Goal: Information Seeking & Learning: Learn about a topic

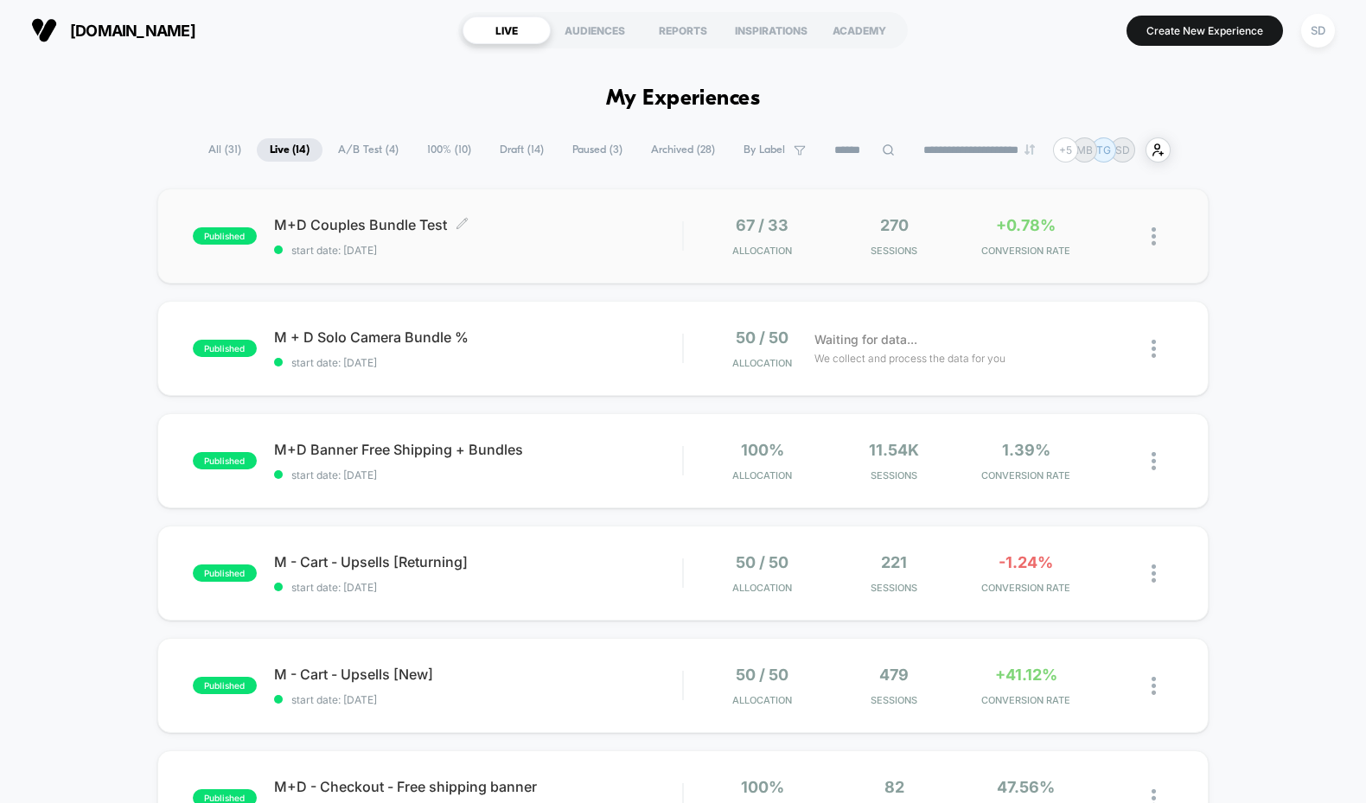
click at [304, 220] on span "M+D Couples Bundle Test Click to edit experience details" at bounding box center [478, 224] width 409 height 17
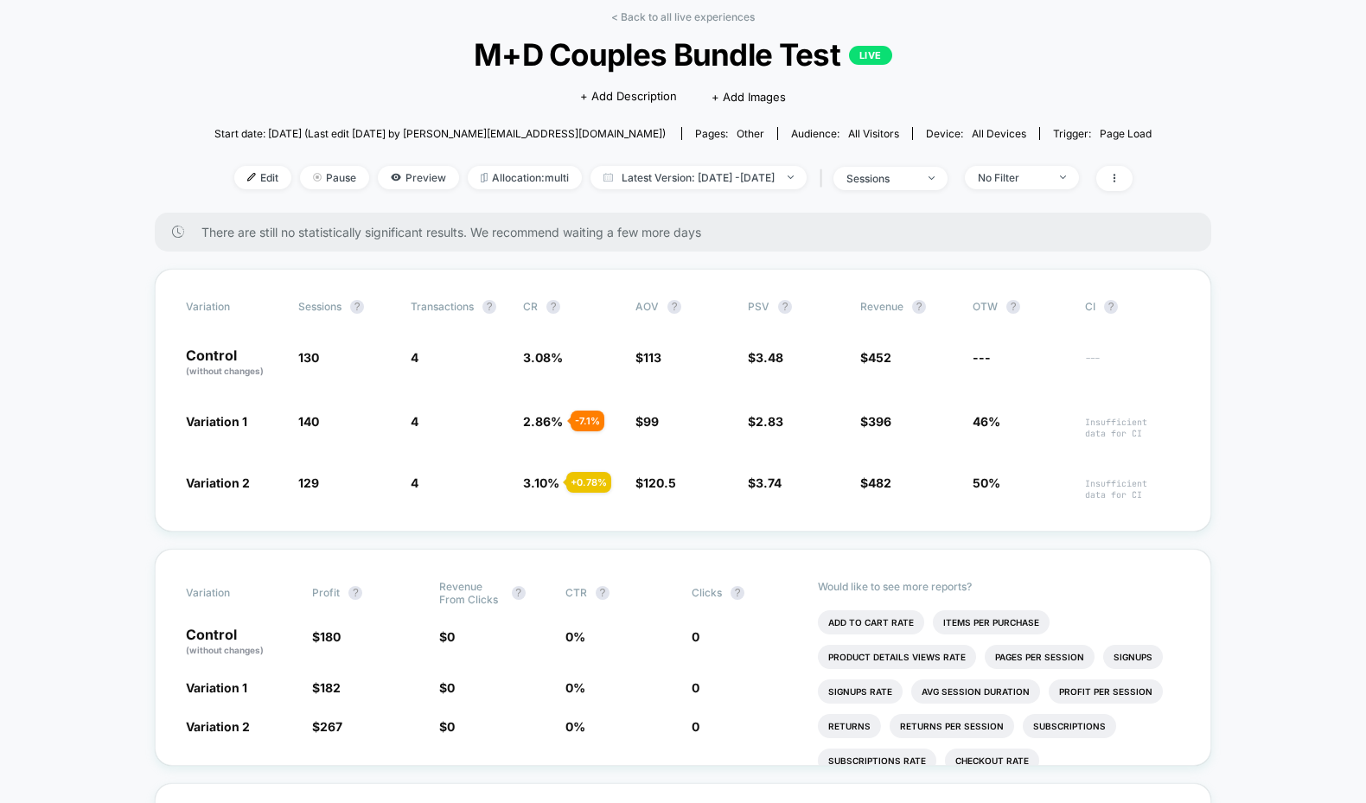
scroll to position [85, 0]
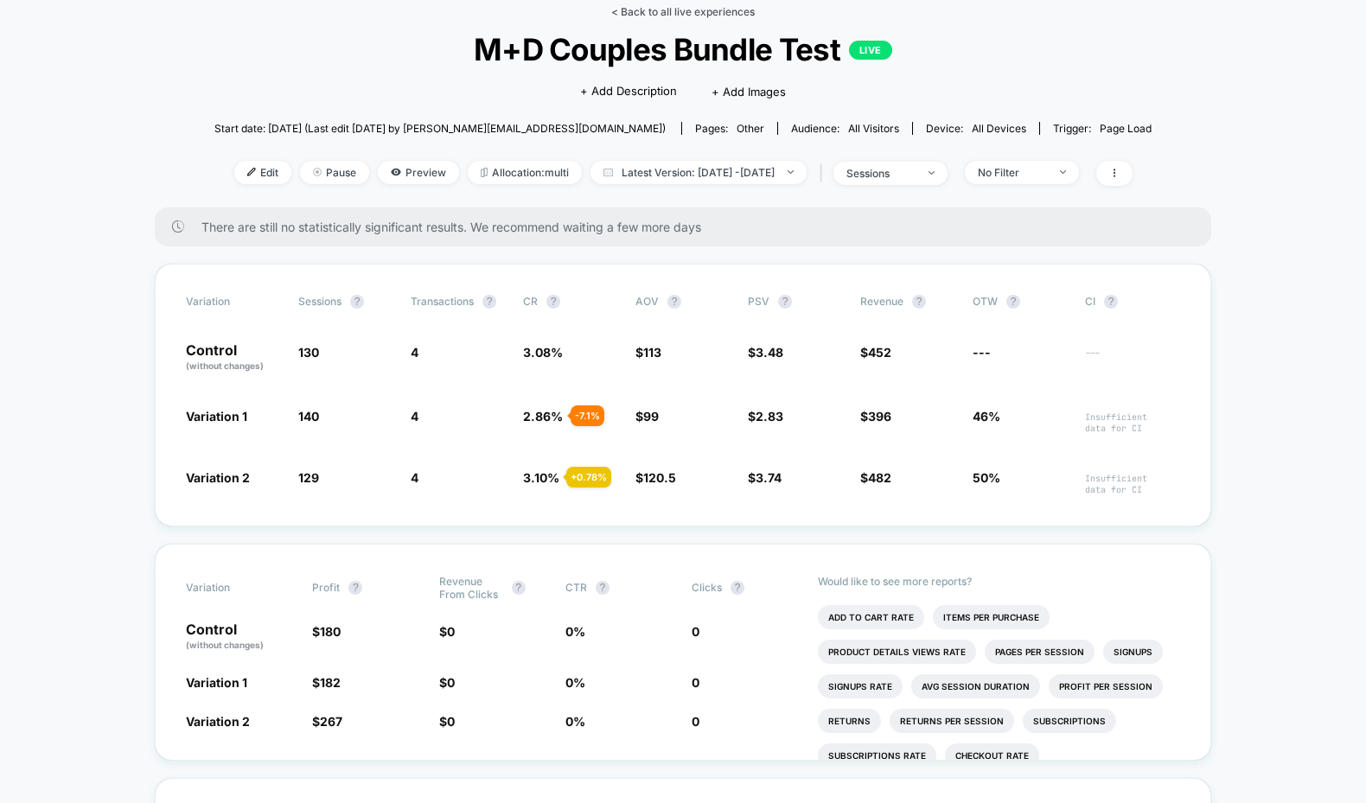
click at [700, 16] on link "< Back to all live experiences" at bounding box center [683, 11] width 144 height 13
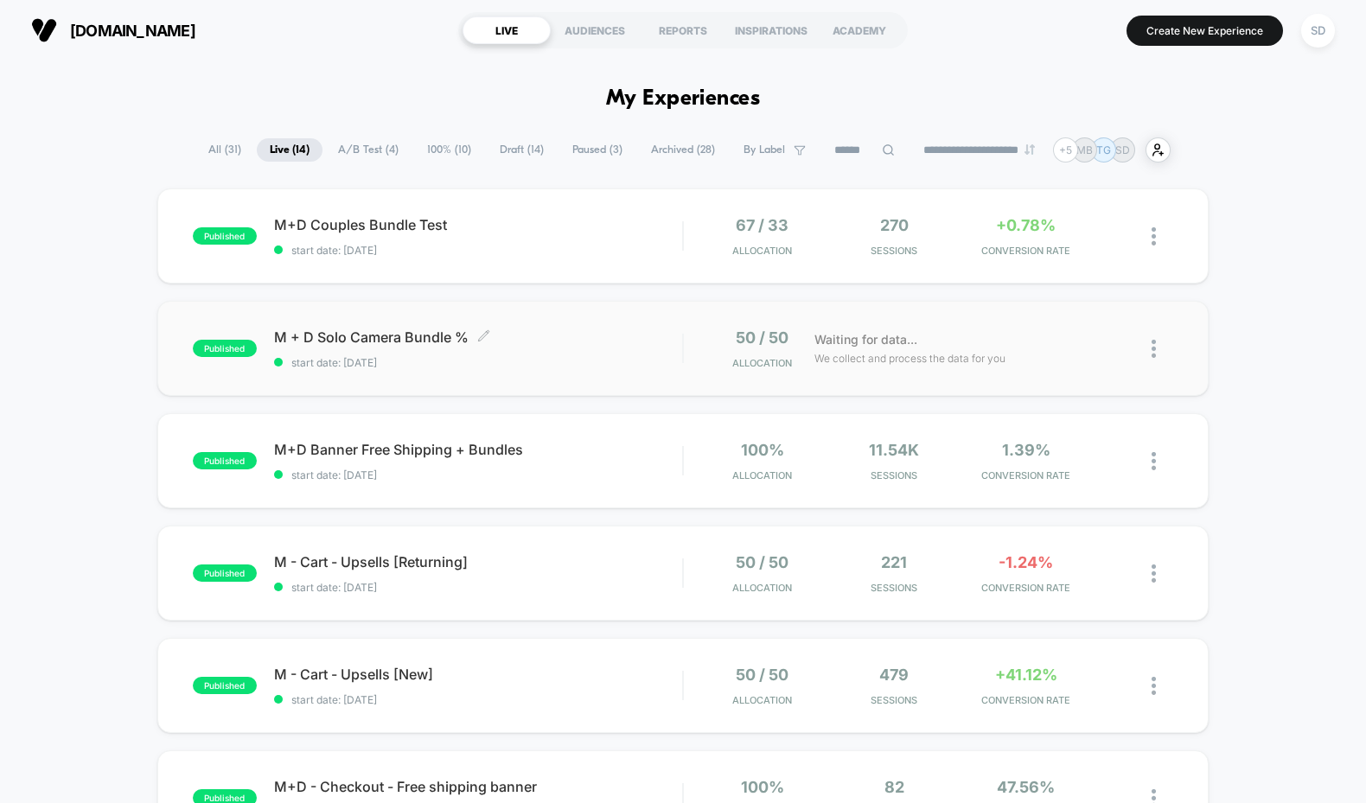
click at [424, 333] on span "M + D Solo Camera Bundle % Click to edit experience details" at bounding box center [478, 337] width 409 height 17
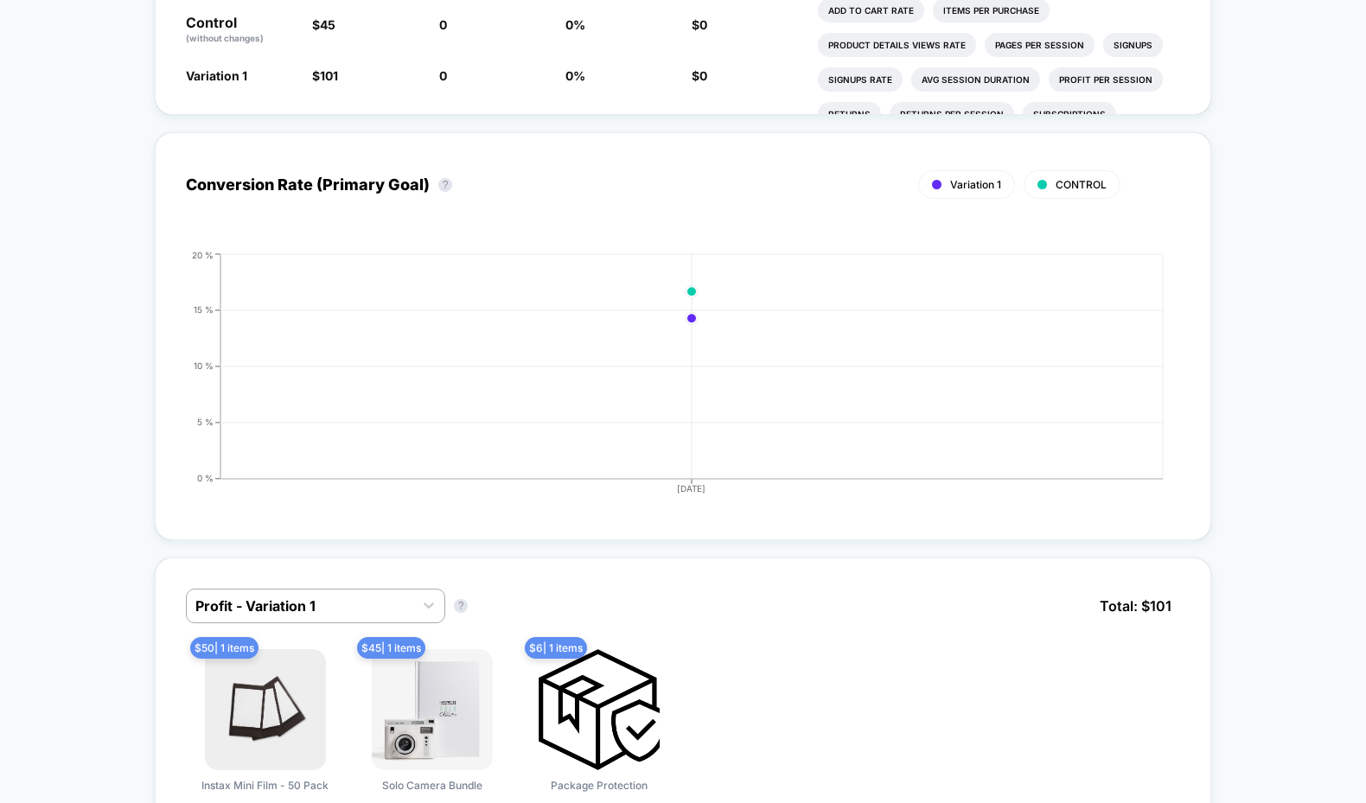
scroll to position [856, 0]
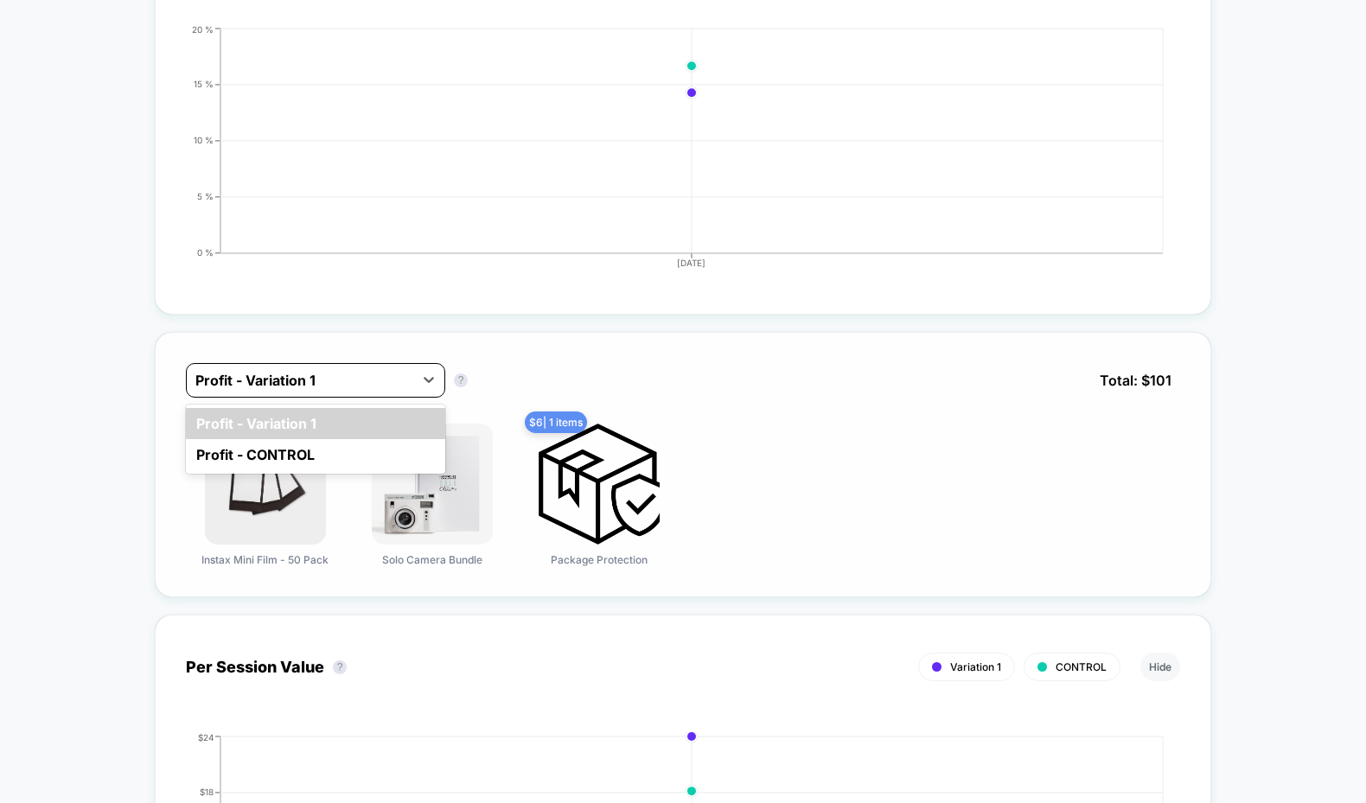
click at [362, 376] on div at bounding box center [299, 380] width 209 height 21
click at [280, 450] on div "Profit - CONTROL" at bounding box center [315, 454] width 259 height 31
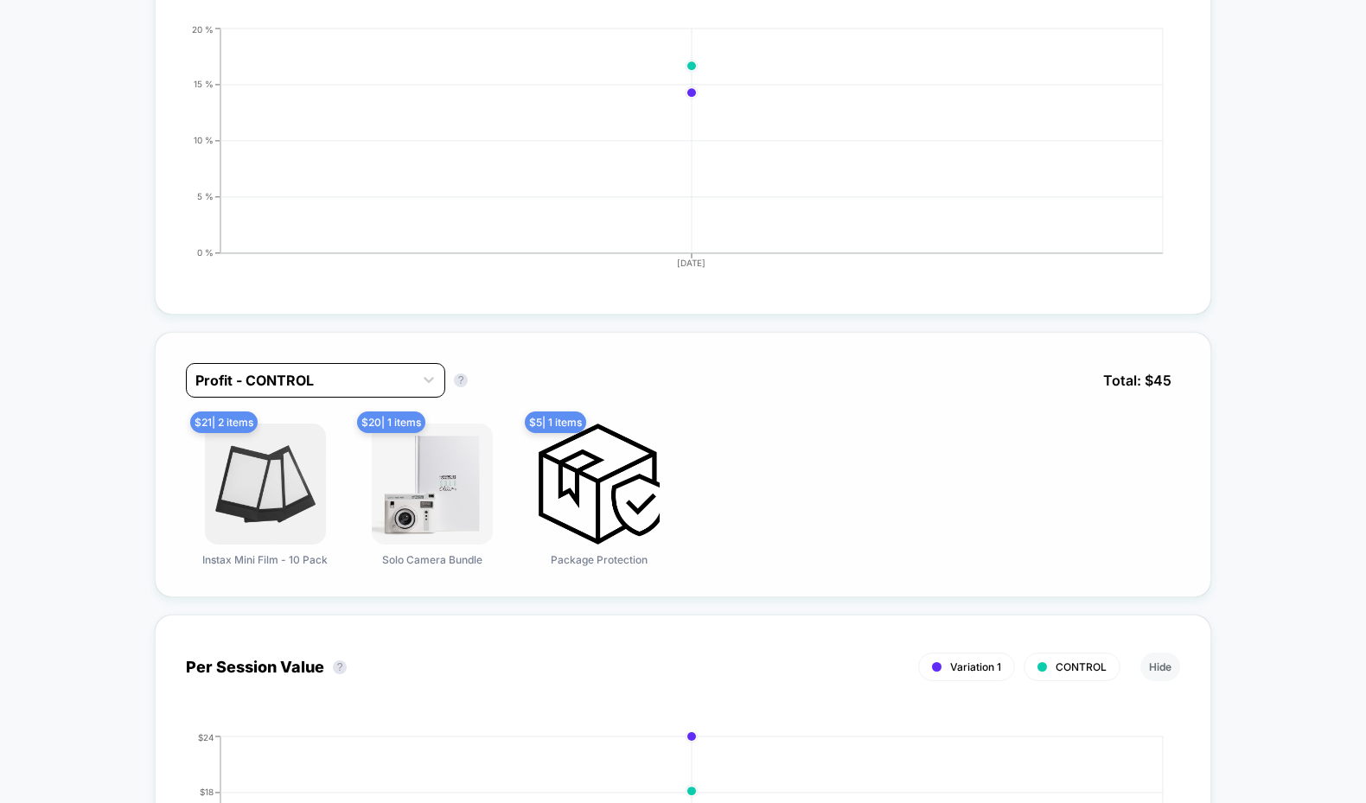
click at [311, 371] on div at bounding box center [299, 380] width 209 height 21
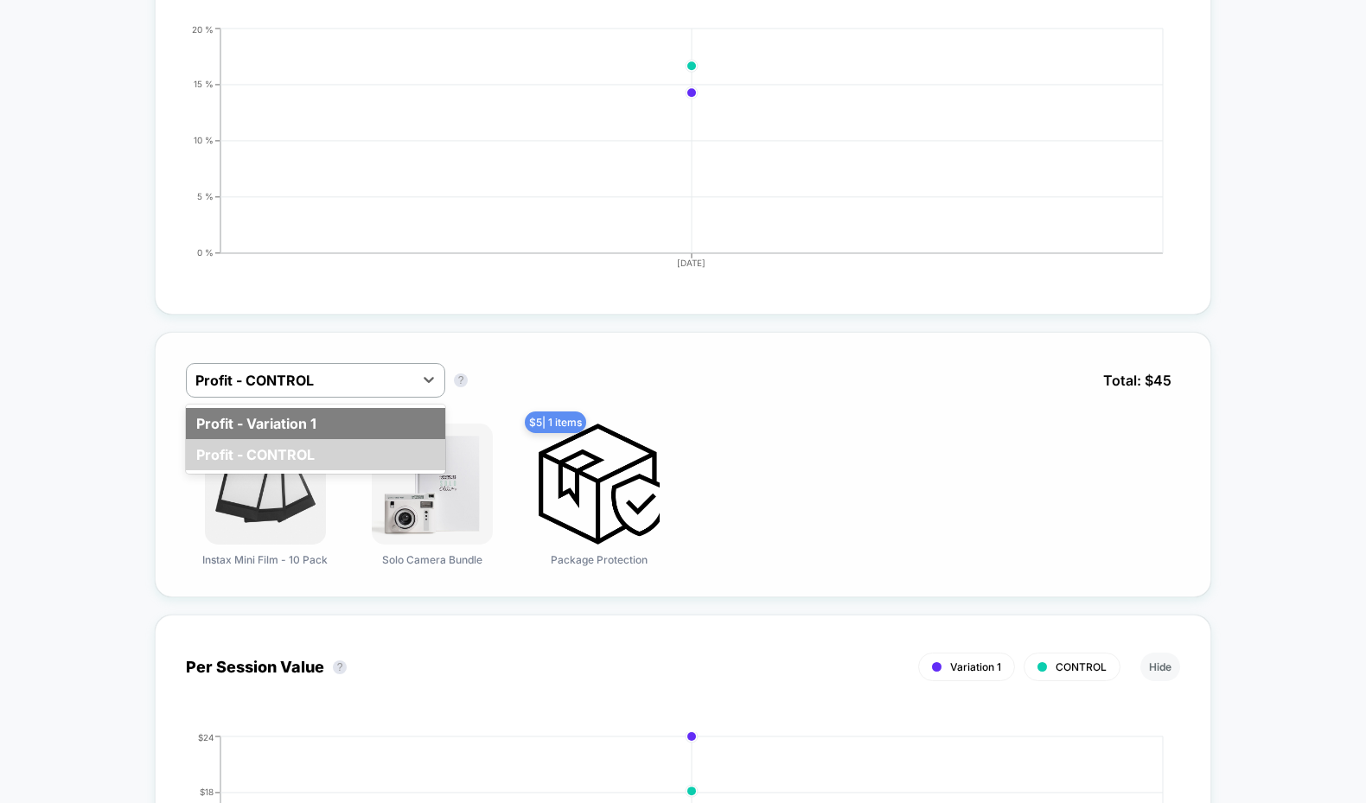
click at [275, 412] on div "Profit - Variation 1" at bounding box center [315, 423] width 259 height 31
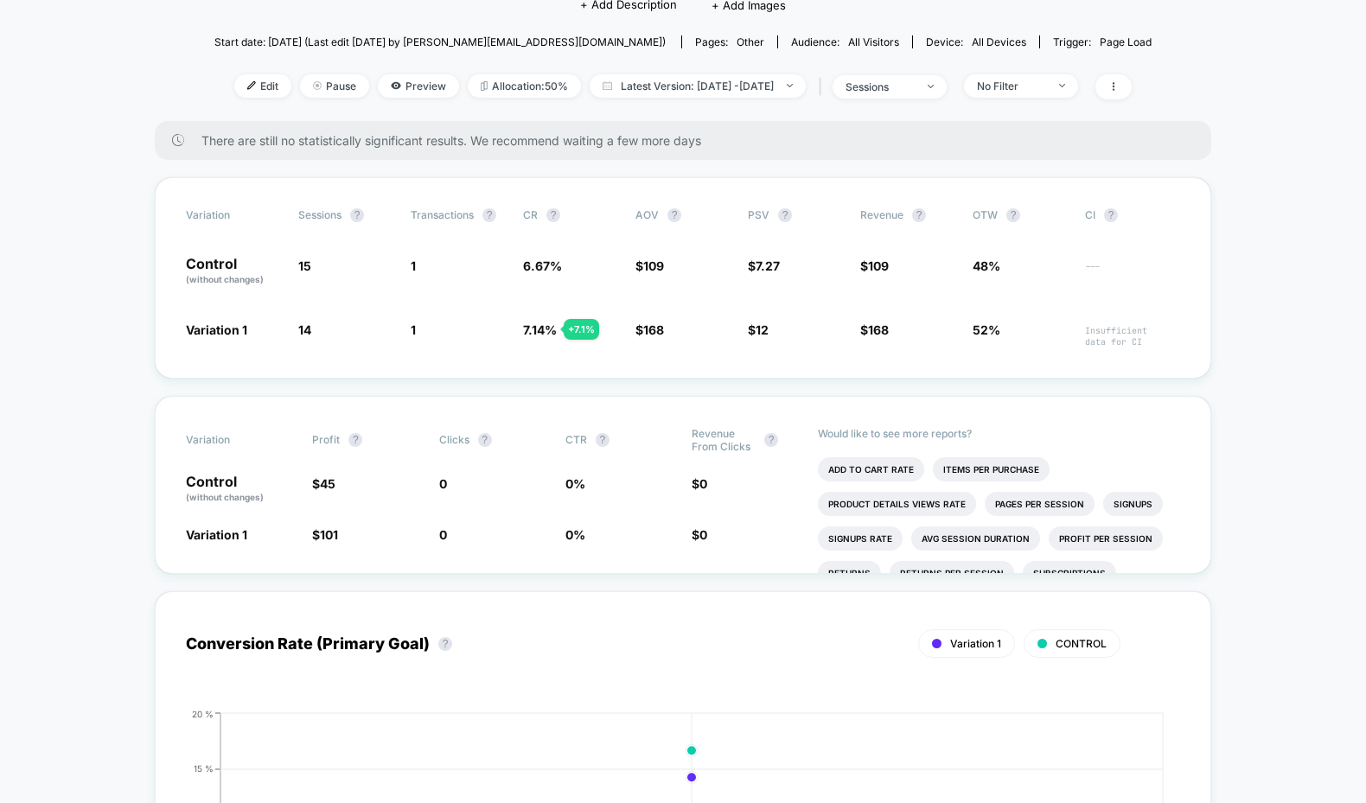
scroll to position [0, 0]
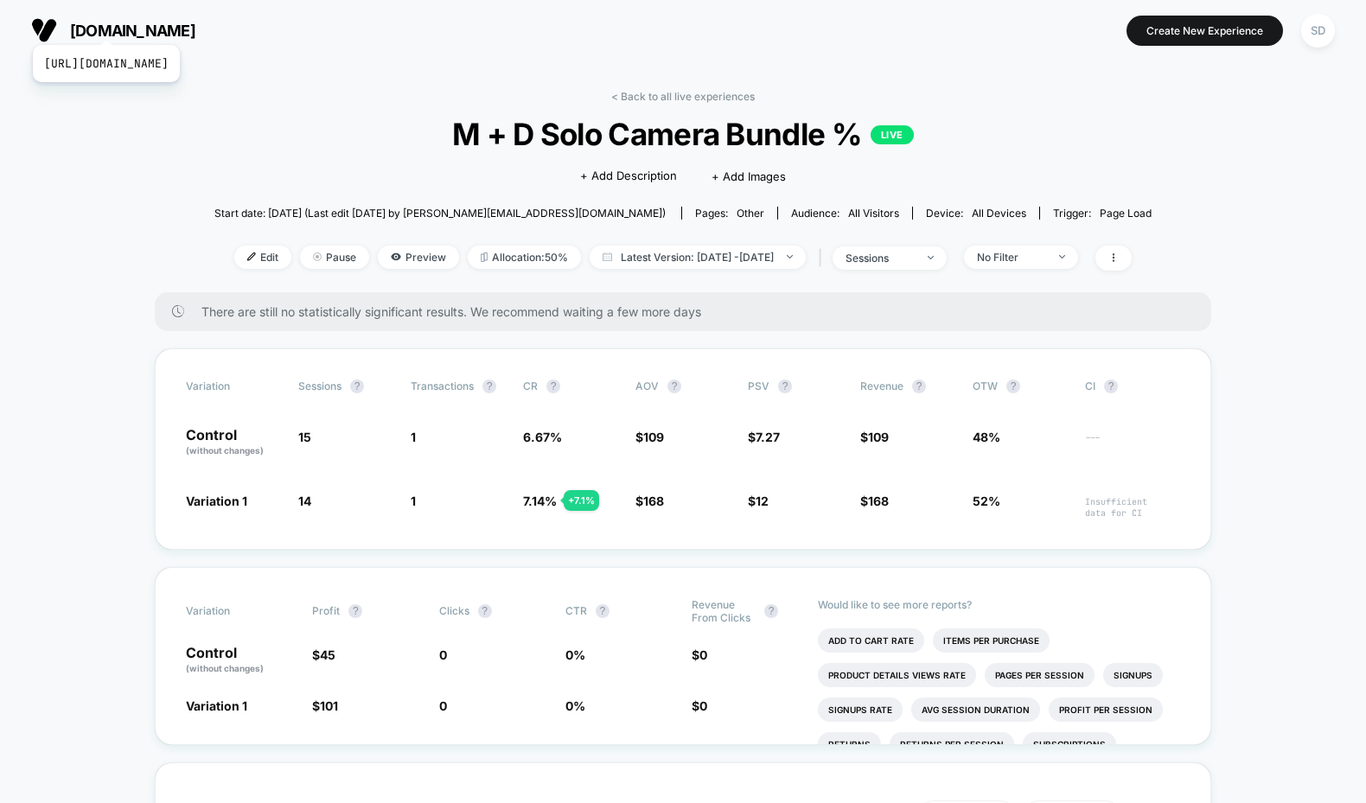
click at [169, 22] on span "[DOMAIN_NAME]" at bounding box center [132, 31] width 125 height 18
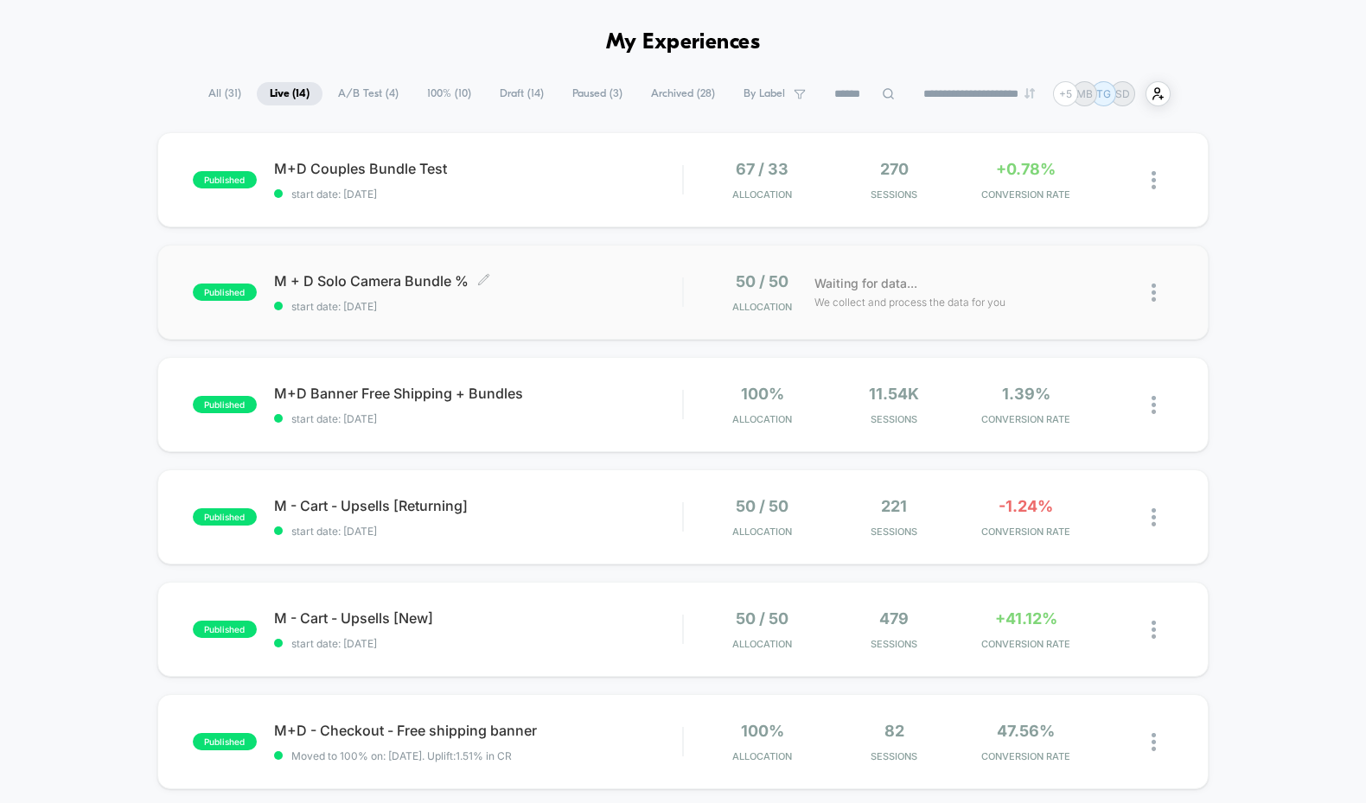
scroll to position [61, 0]
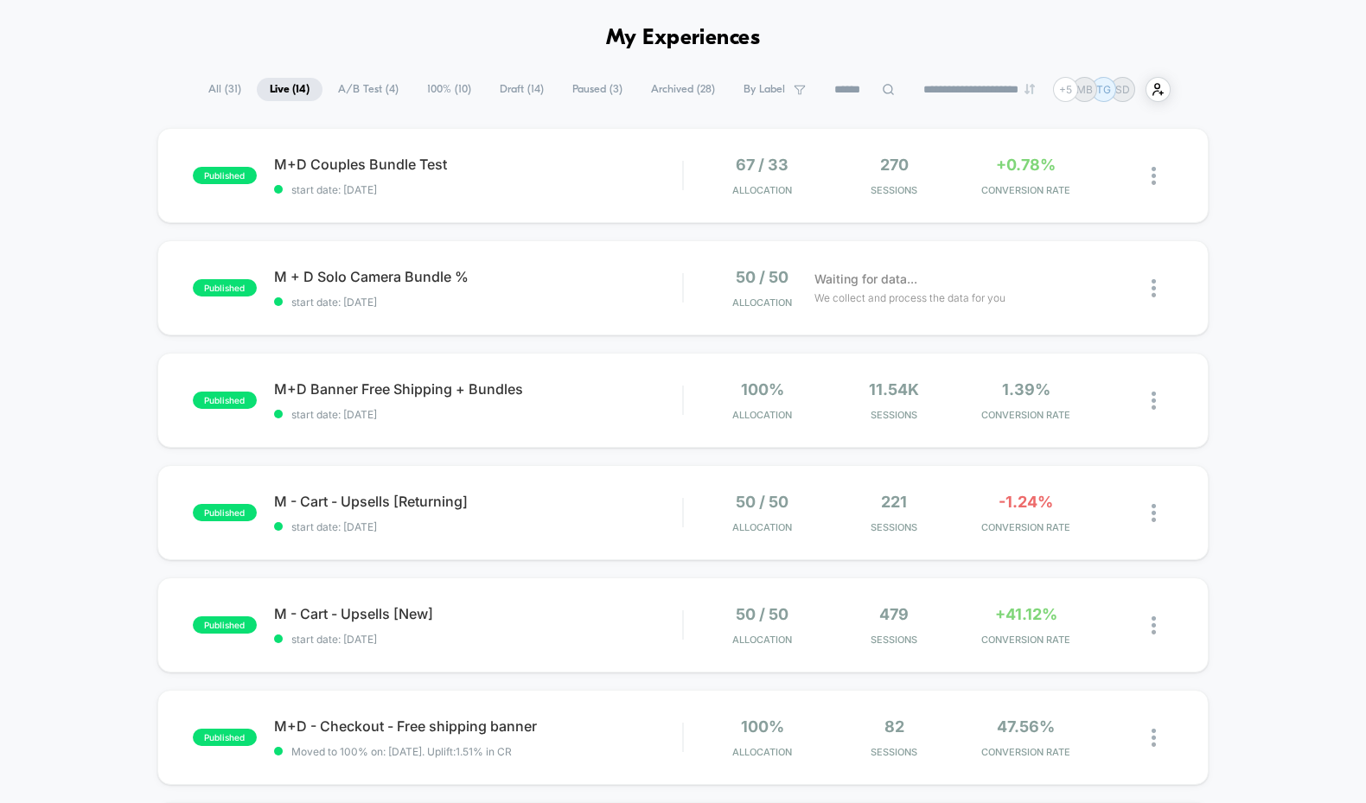
click at [365, 78] on span "A/B Test ( 4 )" at bounding box center [368, 89] width 86 height 23
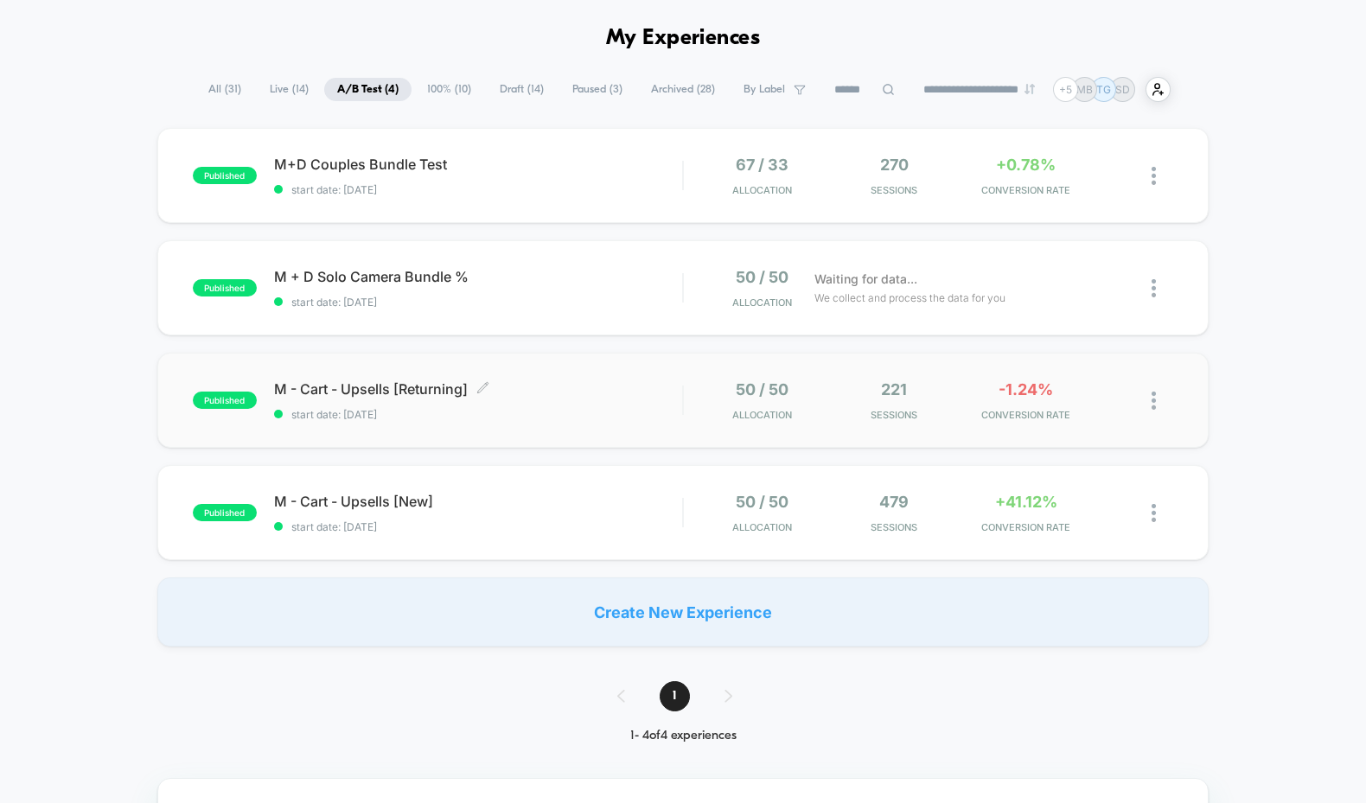
click at [349, 386] on span "M - Cart - Upsells [Returning] Click to edit experience details" at bounding box center [478, 388] width 409 height 17
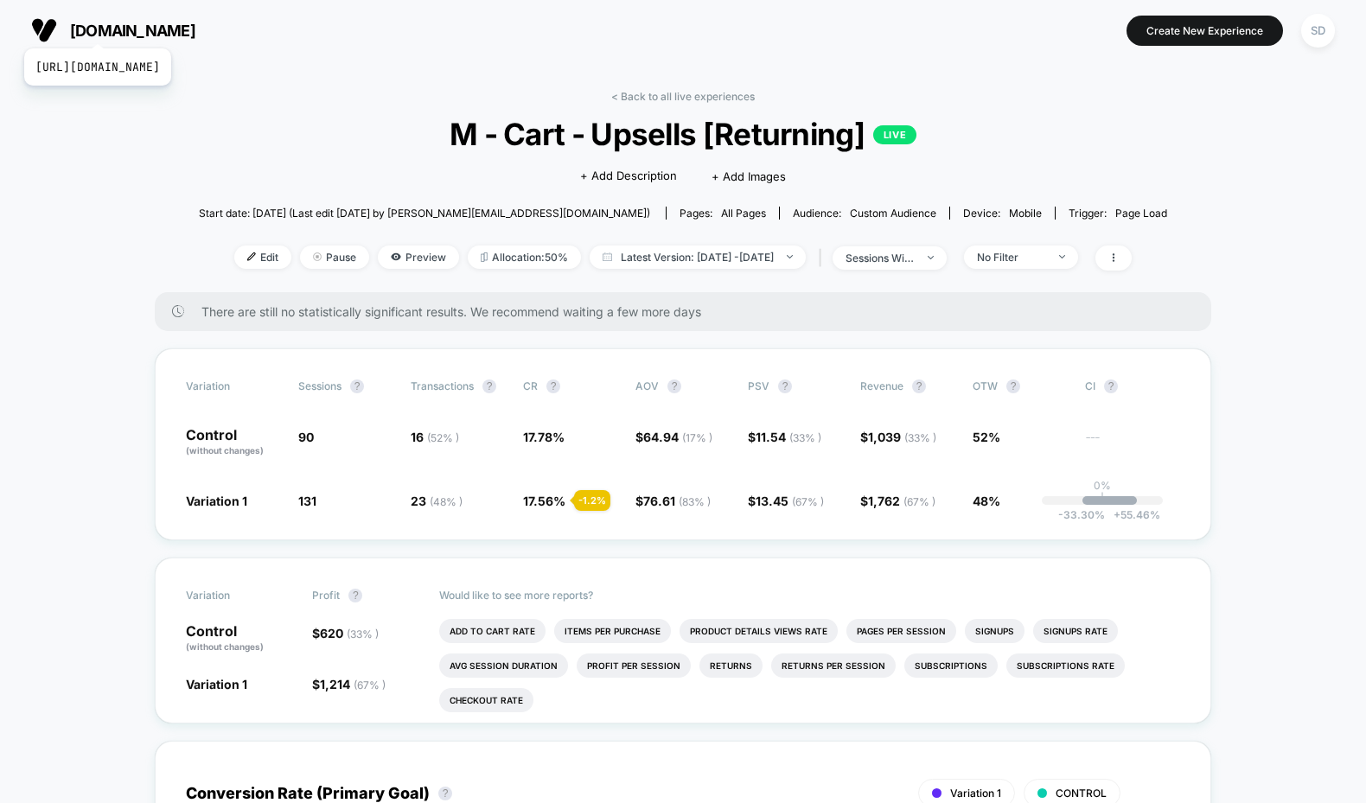
click at [162, 40] on button "[DOMAIN_NAME] [URL][DOMAIN_NAME]" at bounding box center [113, 30] width 175 height 28
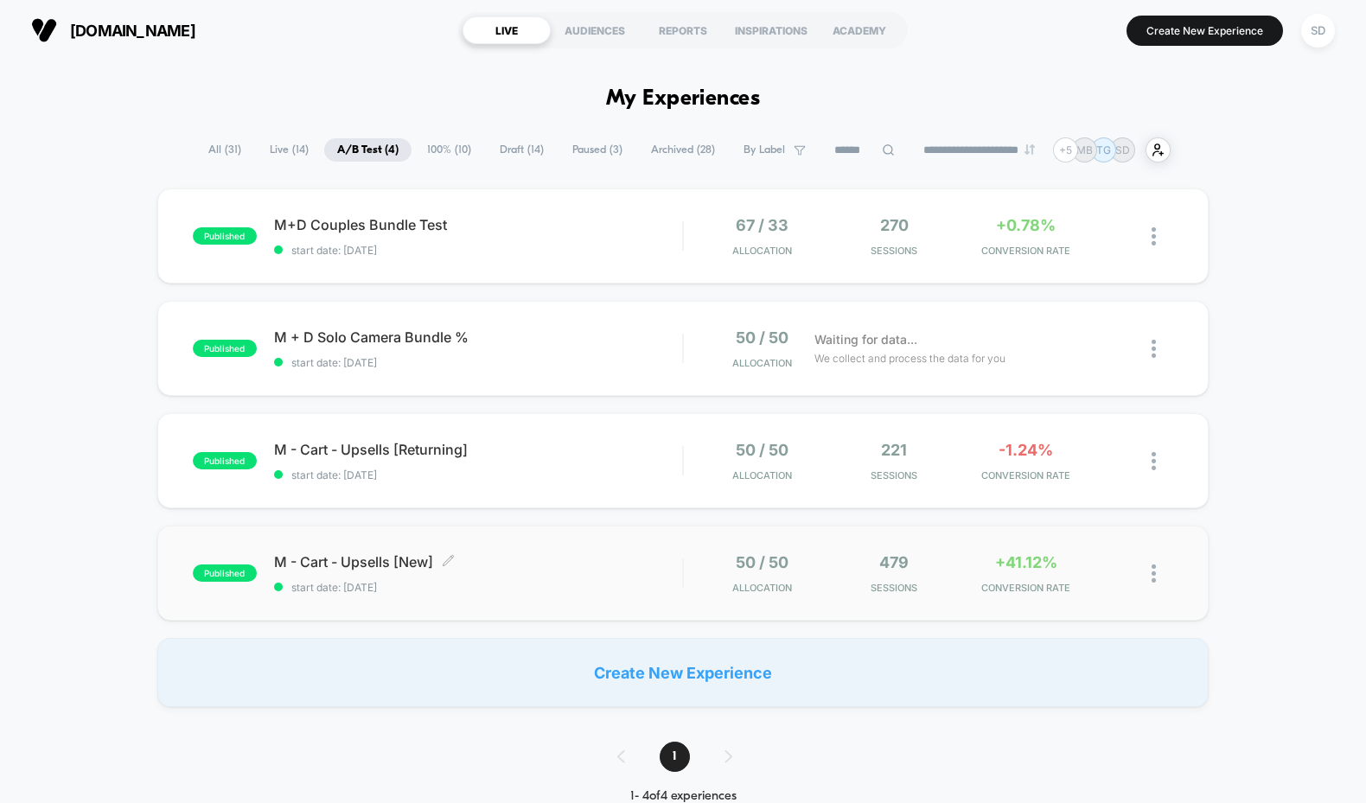
click at [346, 563] on span "M - Cart - Upsells [New] Click to edit experience details" at bounding box center [478, 561] width 409 height 17
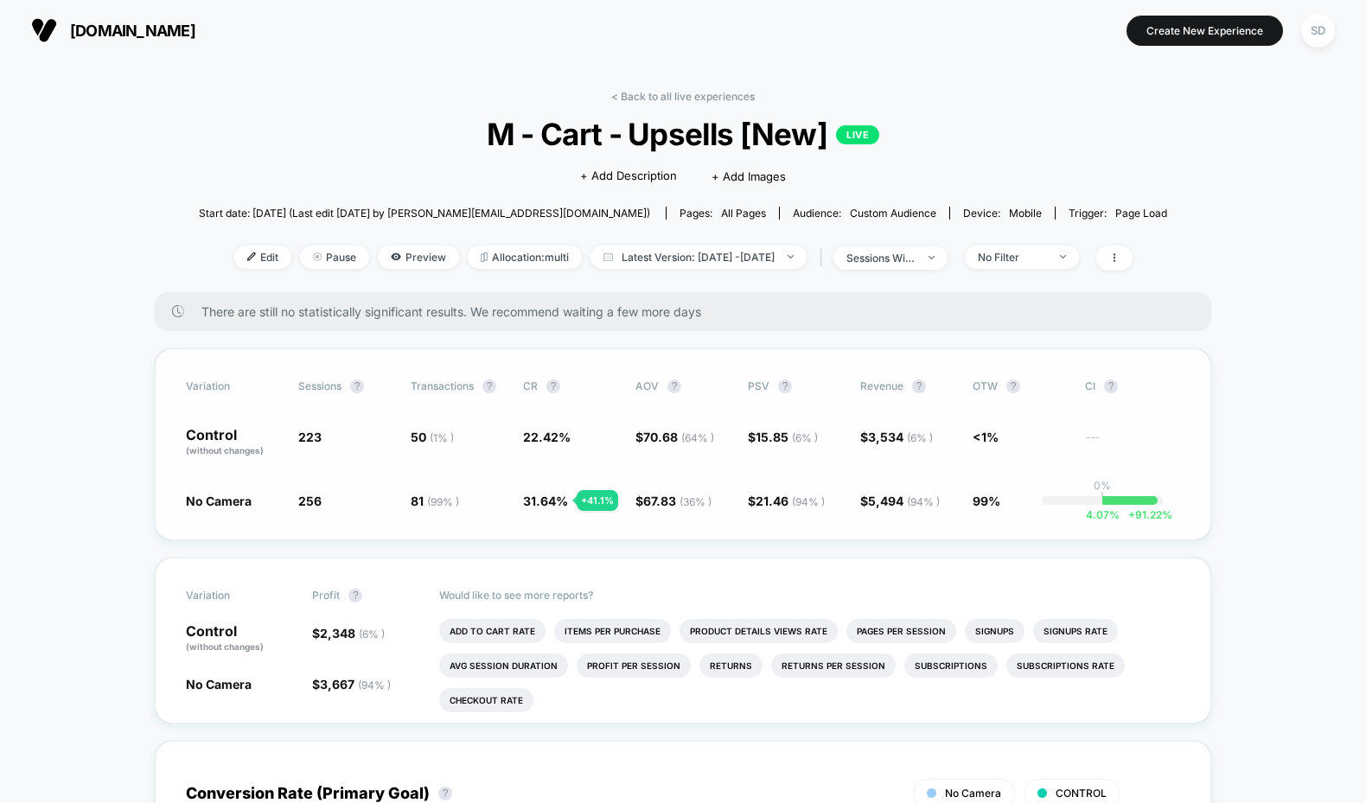
click at [523, 469] on div "Variation Sessions ? Transactions ? CR ? AOV ? PSV ? Revenue ? OTW ? CI ? Contr…" at bounding box center [683, 444] width 1056 height 192
click at [384, 258] on span "Preview" at bounding box center [418, 257] width 81 height 23
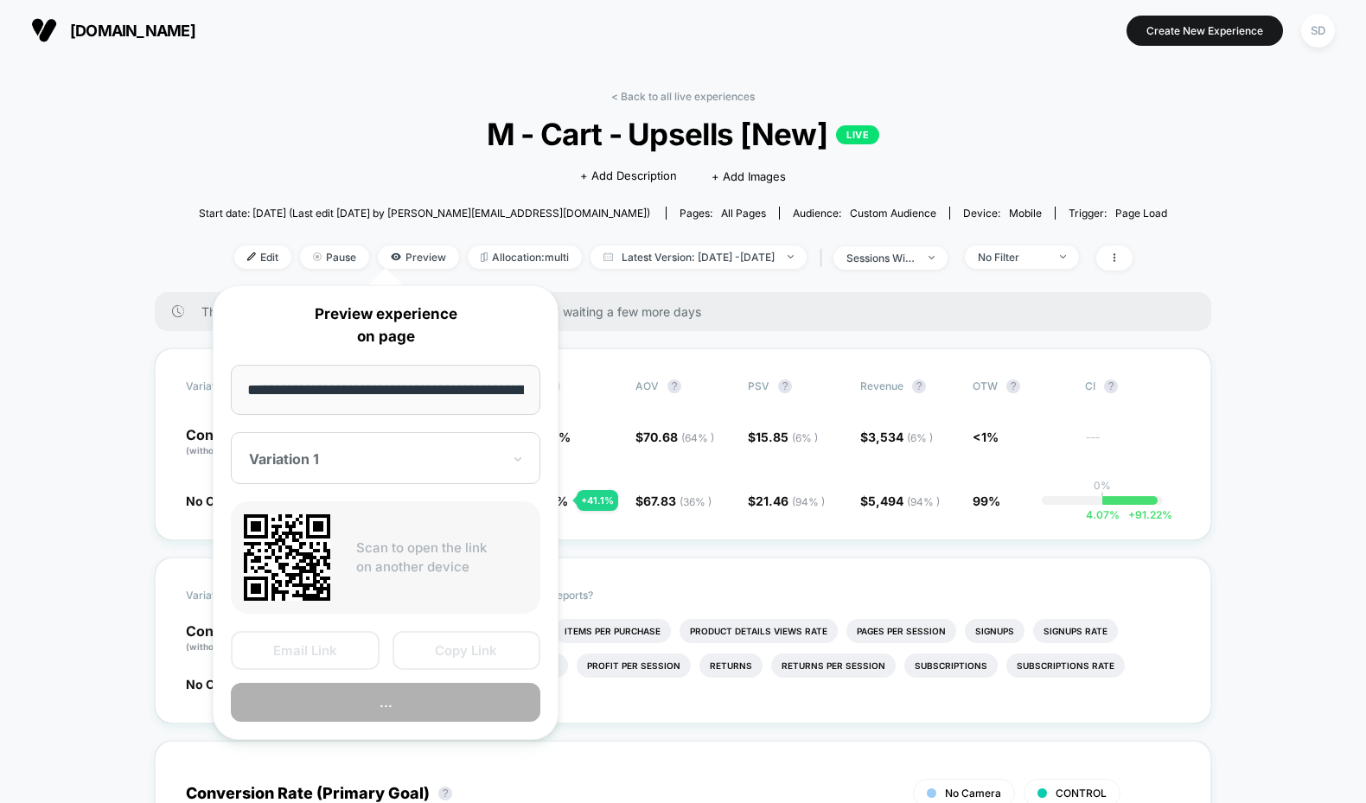
scroll to position [0, 145]
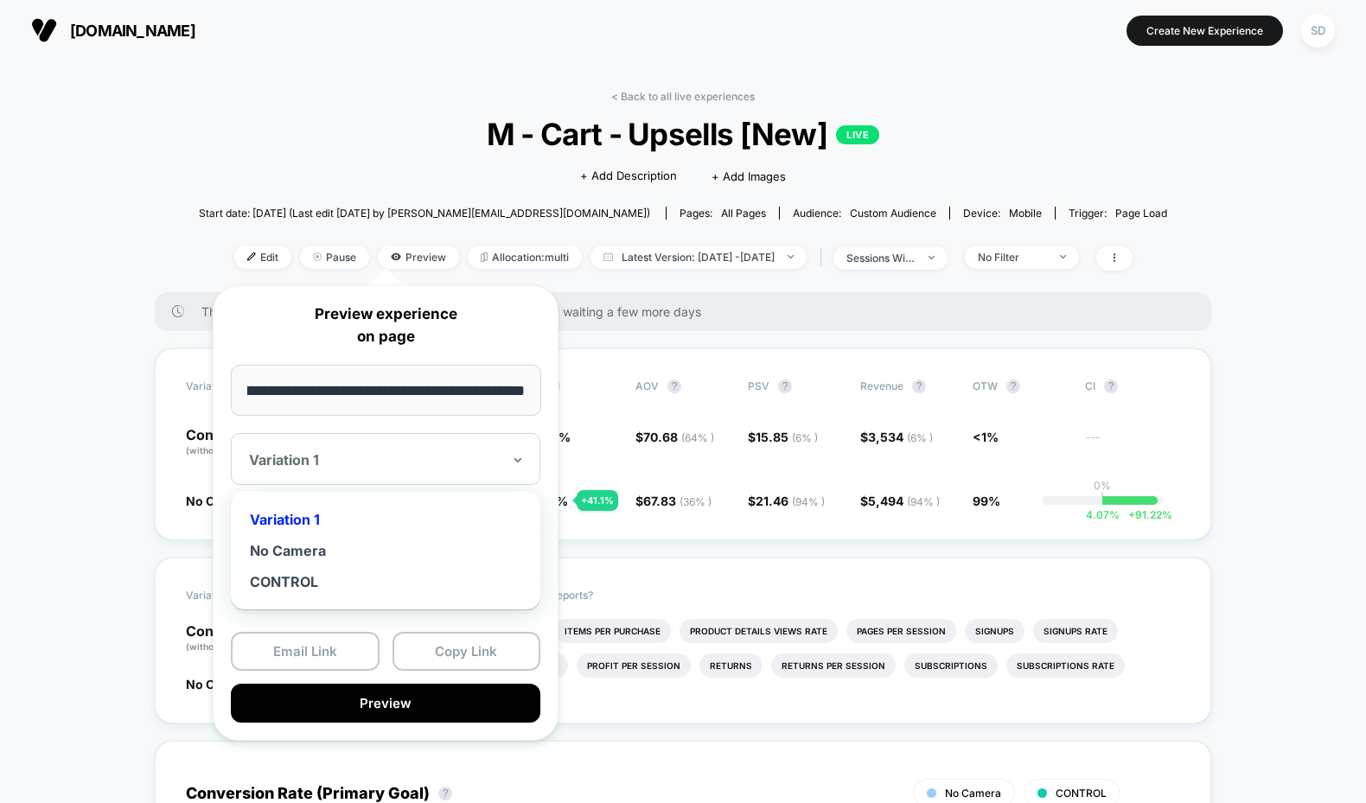
click at [361, 460] on div at bounding box center [375, 459] width 252 height 17
click at [318, 552] on div "No Camera" at bounding box center [385, 550] width 292 height 31
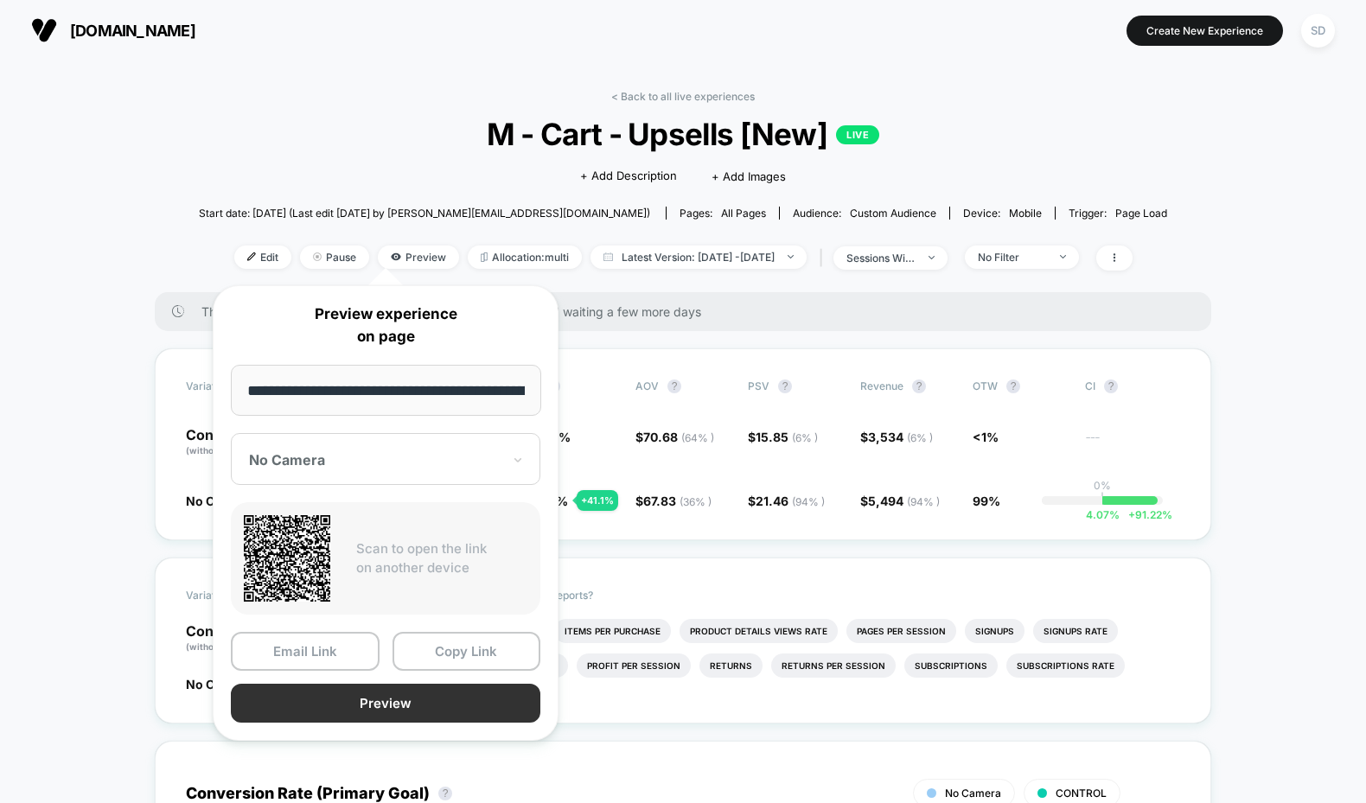
click at [367, 706] on button "Preview" at bounding box center [385, 703] width 309 height 39
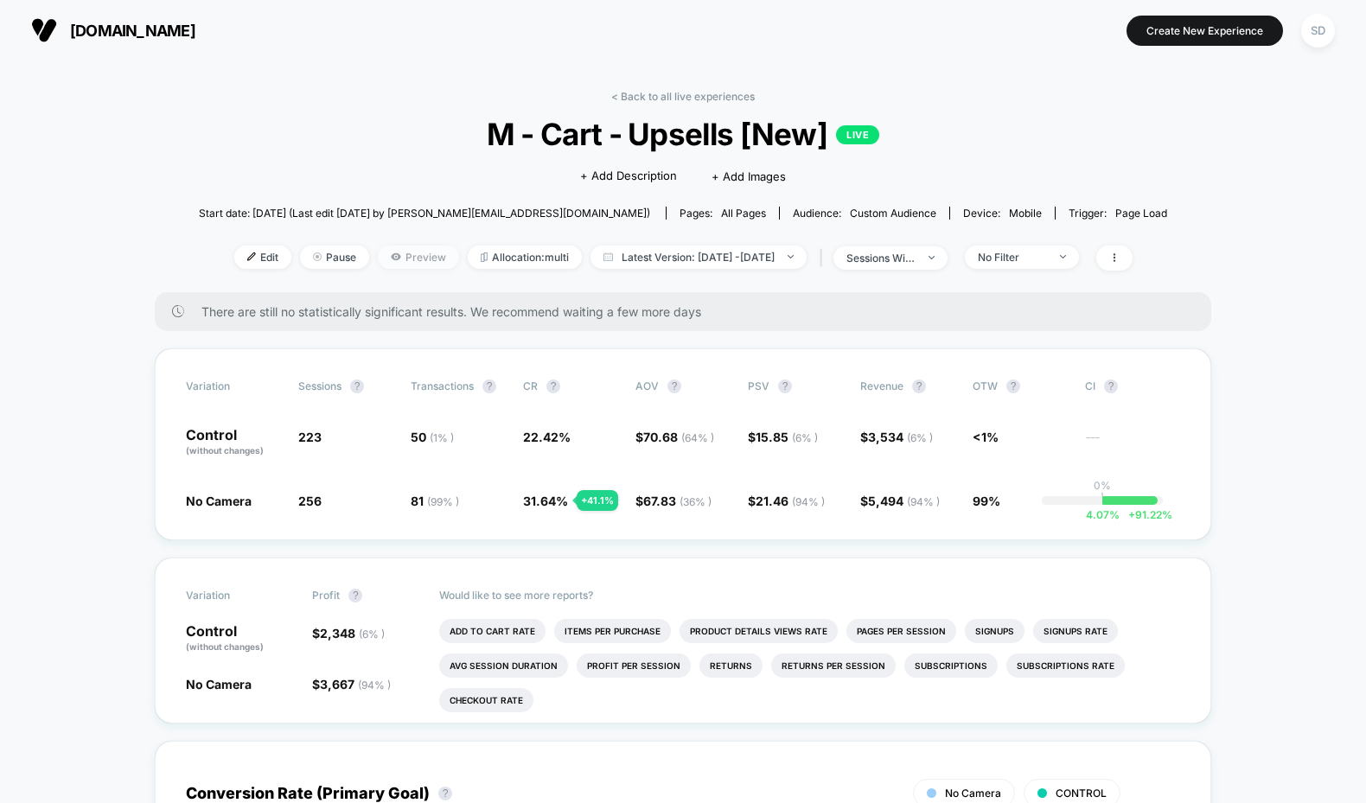
click at [378, 246] on span "Preview" at bounding box center [418, 257] width 81 height 23
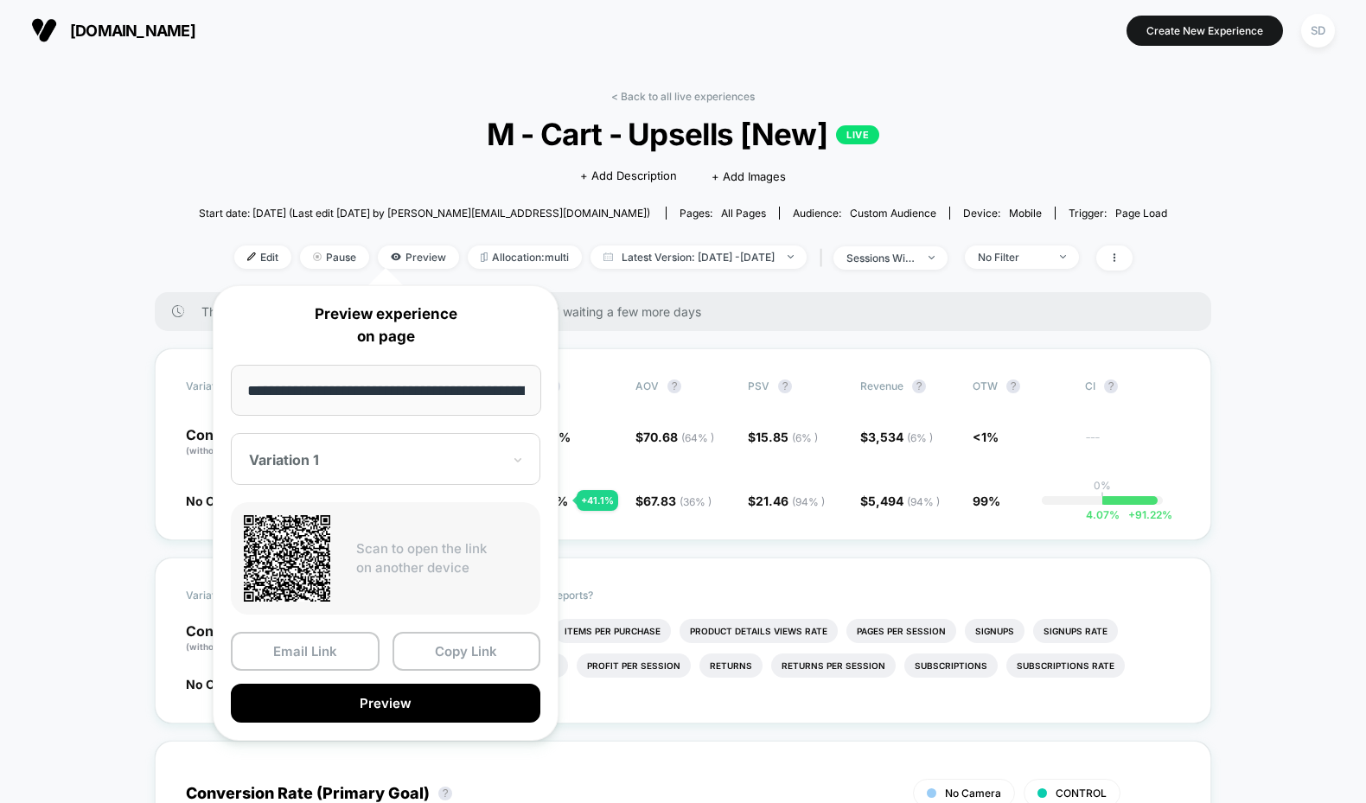
click at [304, 446] on div "Variation 1" at bounding box center [385, 459] width 309 height 52
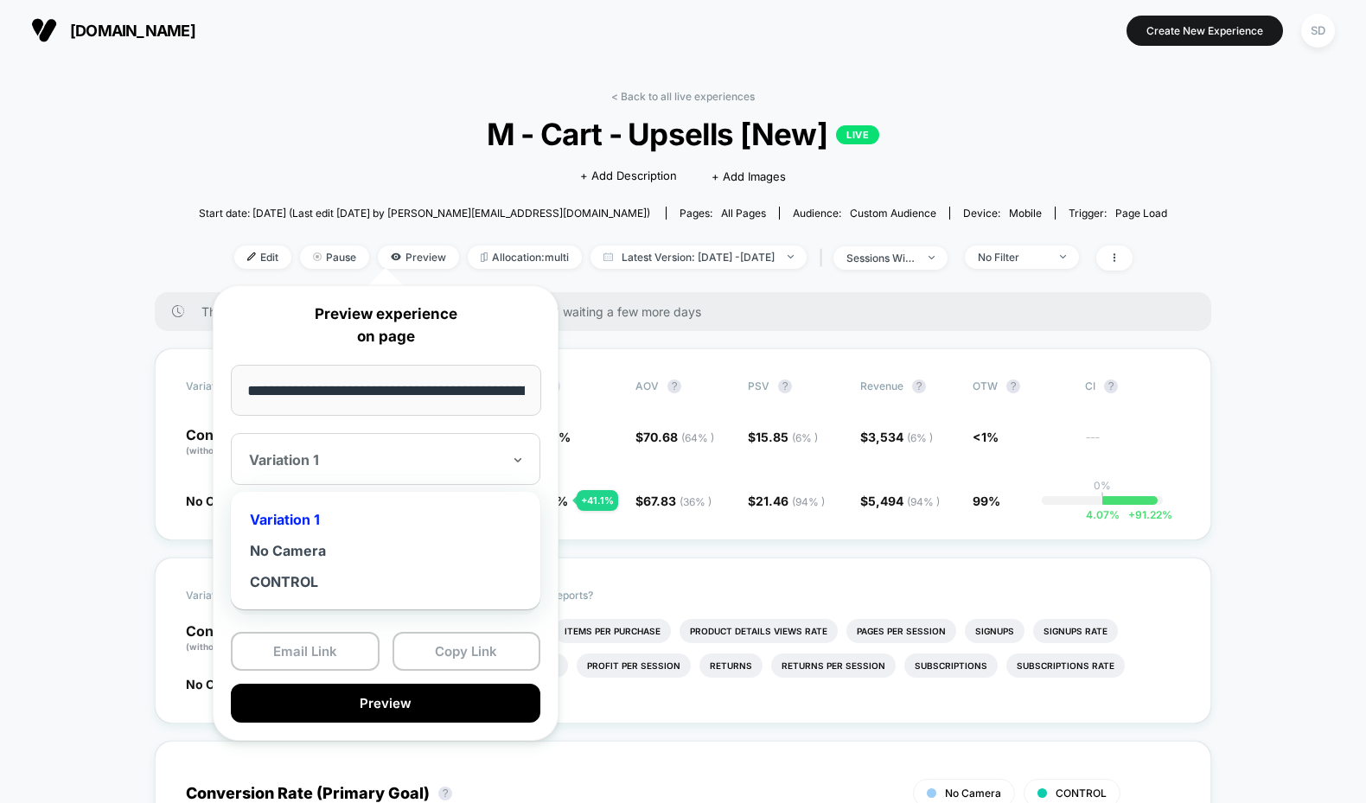
click at [289, 515] on div "Variation 1" at bounding box center [385, 519] width 292 height 31
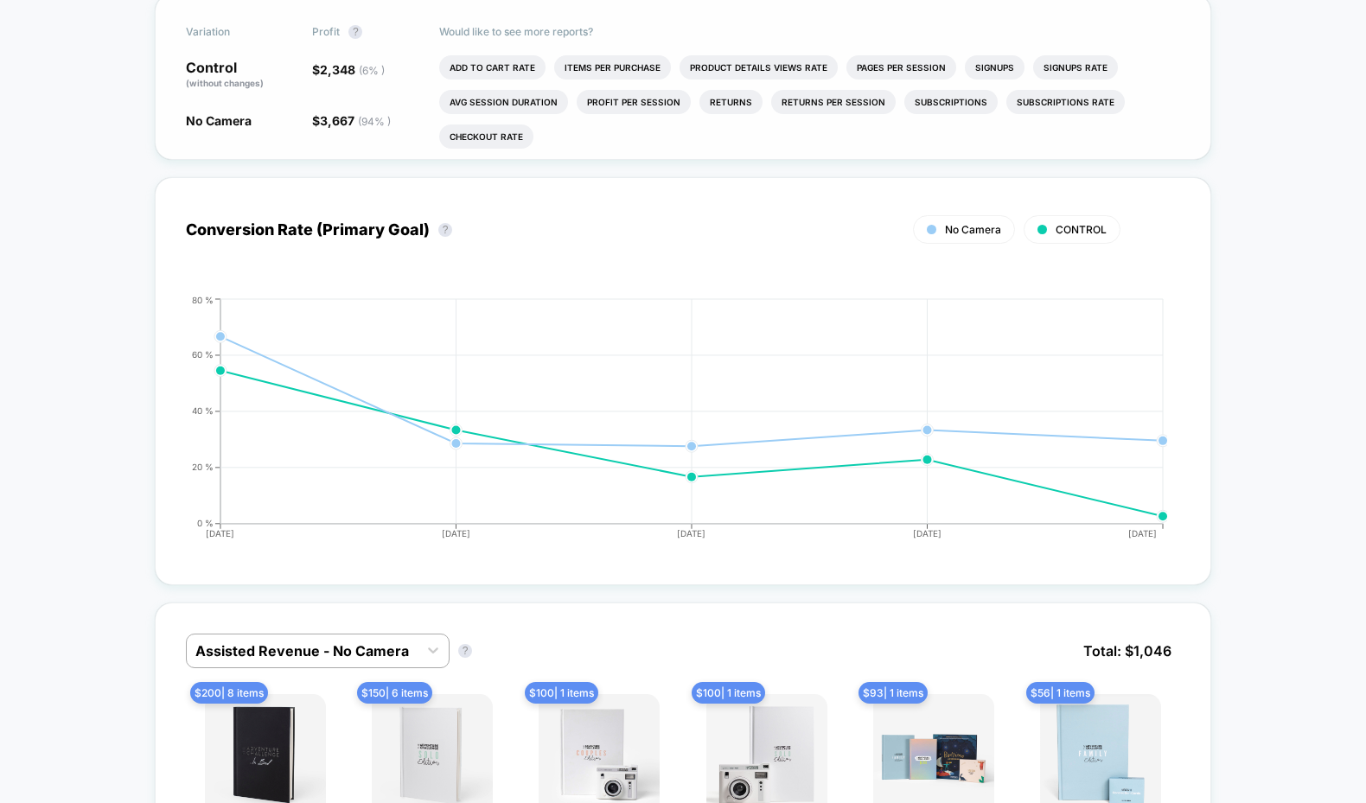
scroll to position [840, 0]
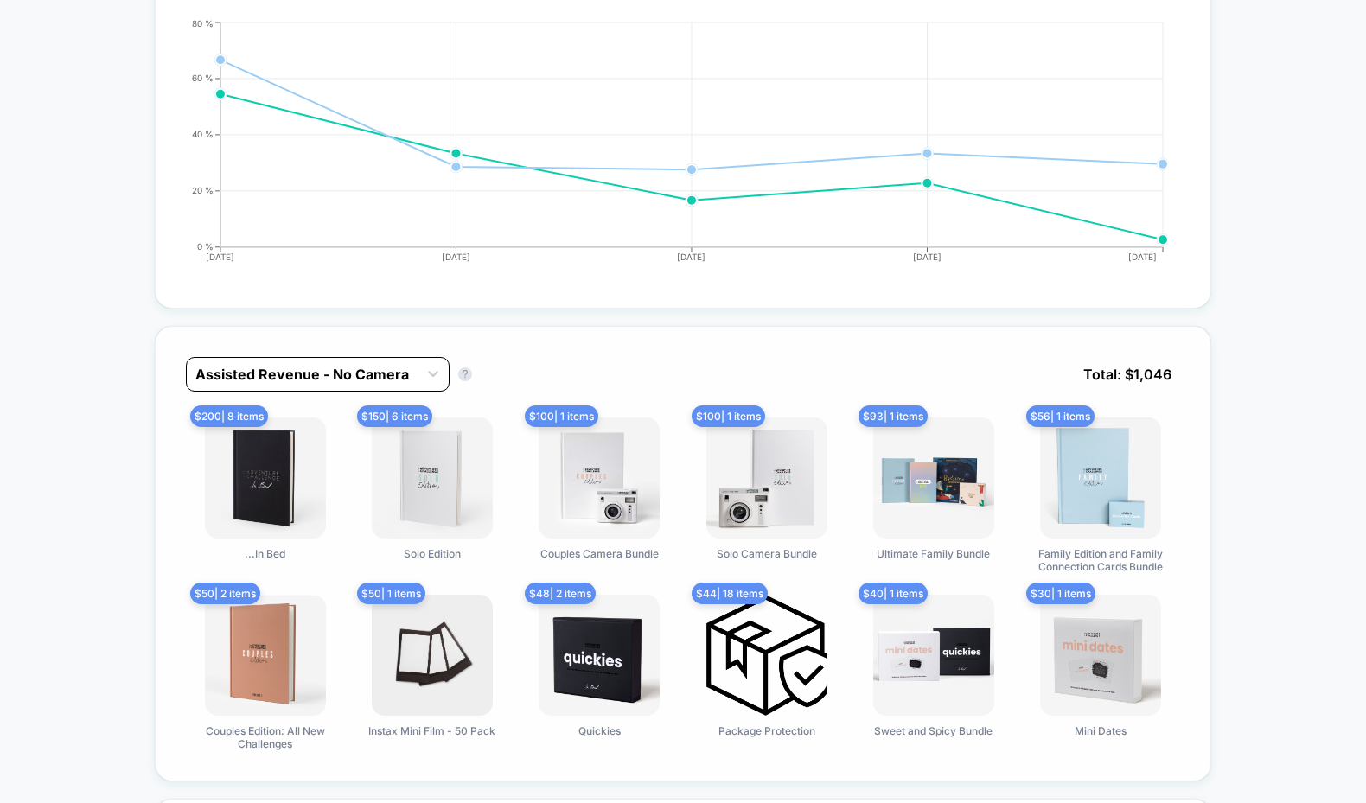
click at [283, 374] on div at bounding box center [302, 374] width 214 height 21
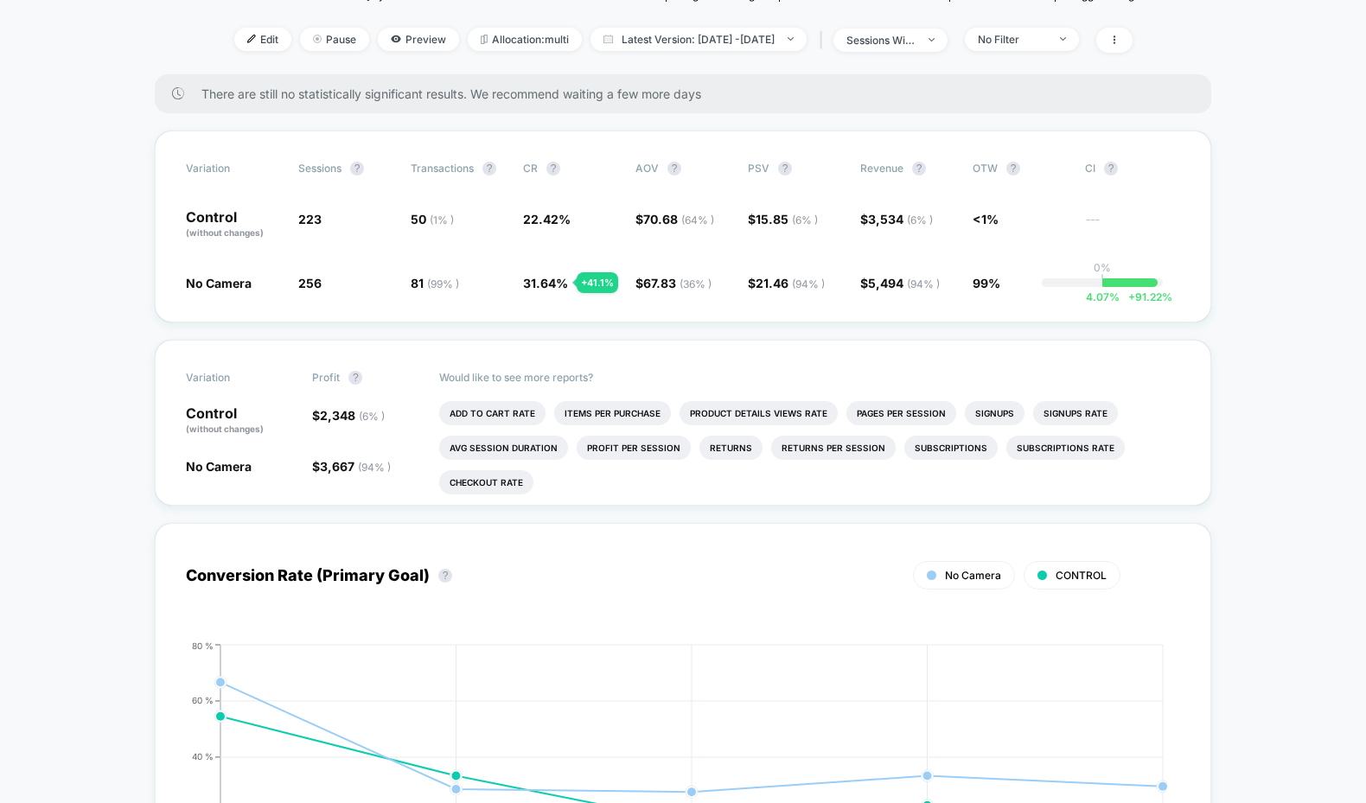
scroll to position [0, 0]
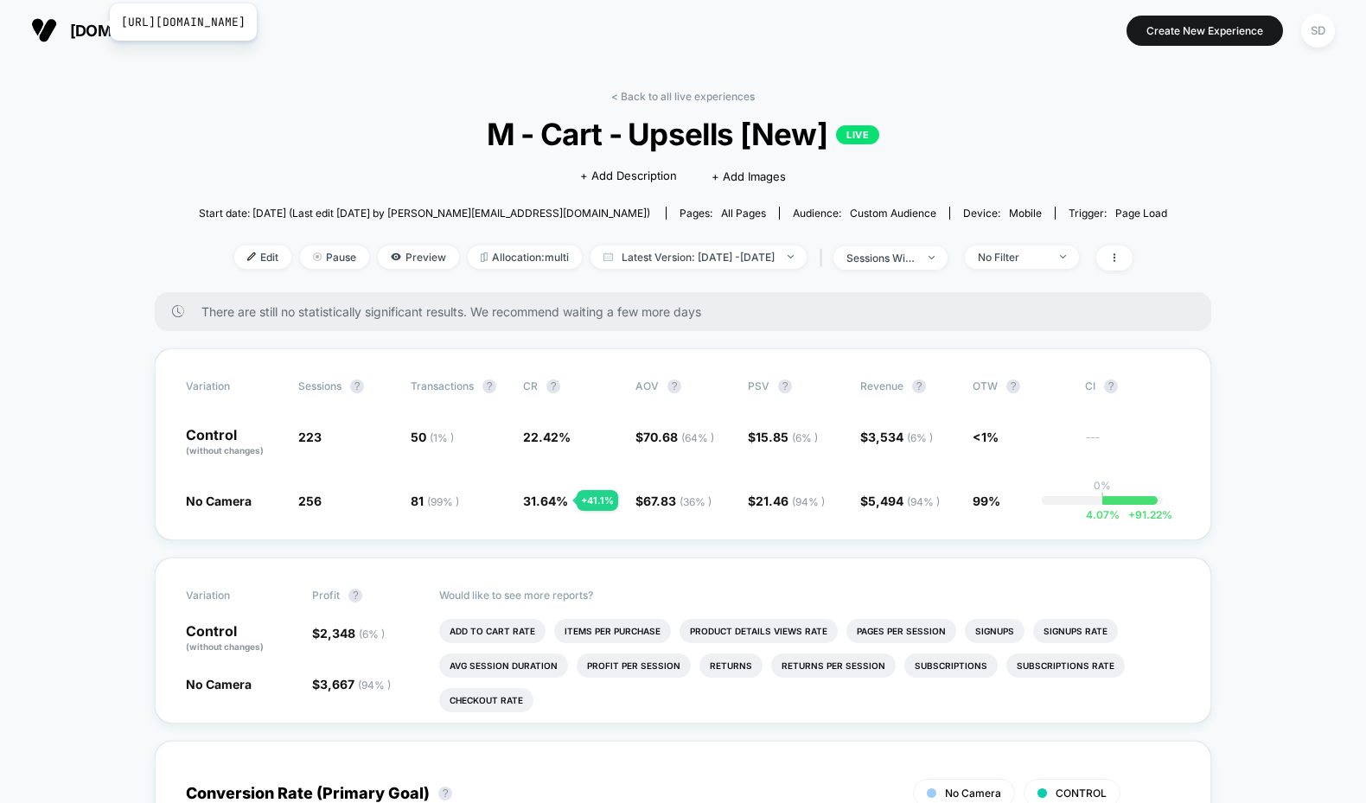
click at [99, 22] on span "[DOMAIN_NAME]" at bounding box center [132, 31] width 125 height 18
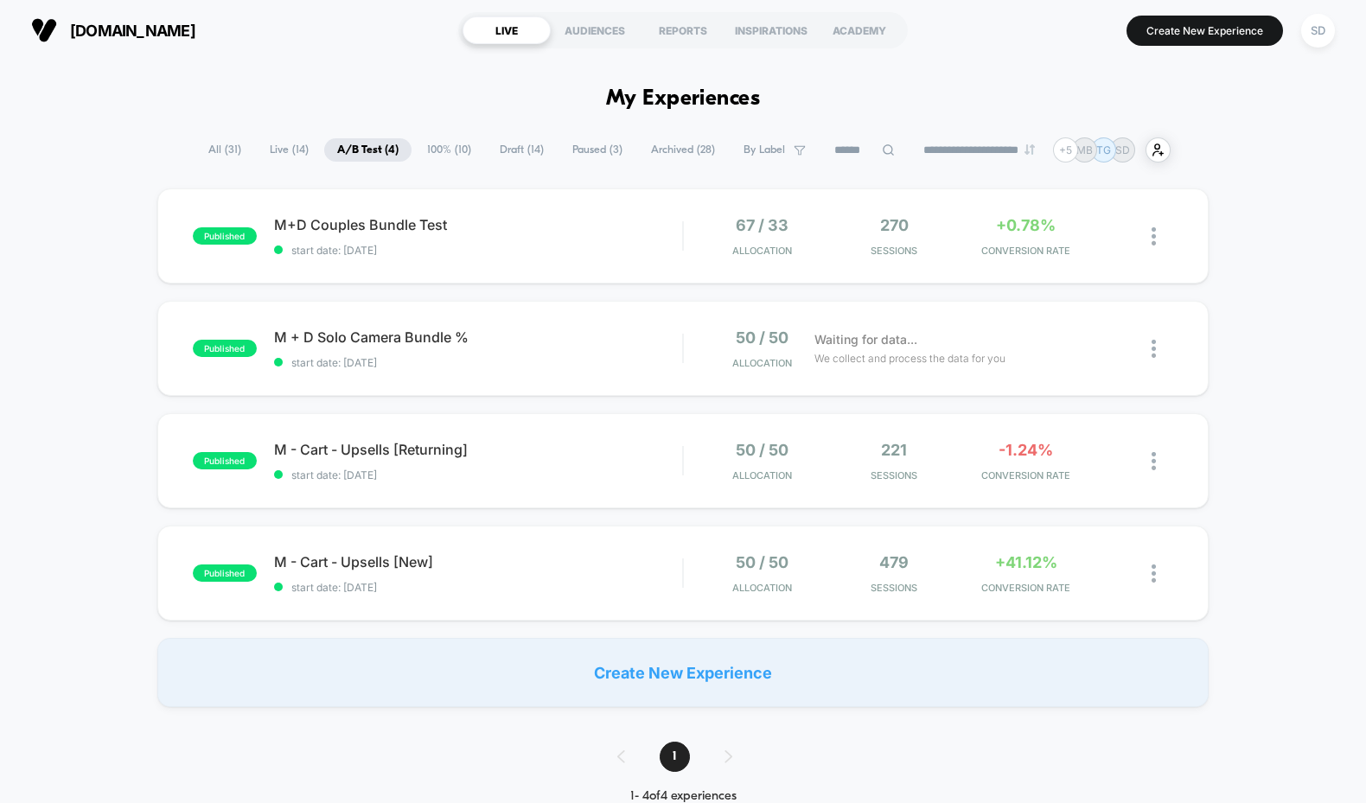
click at [274, 143] on span "Live ( 14 )" at bounding box center [289, 149] width 65 height 23
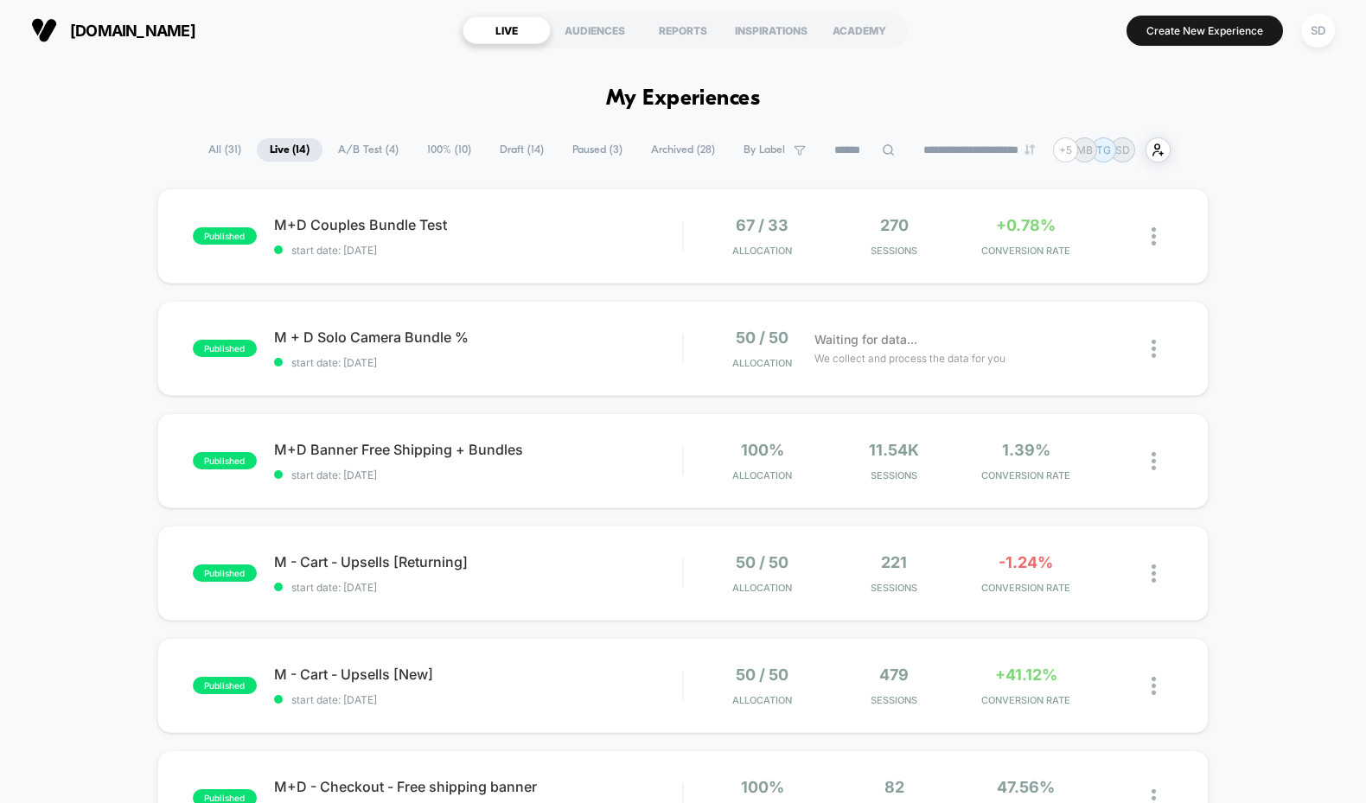
scroll to position [65, 0]
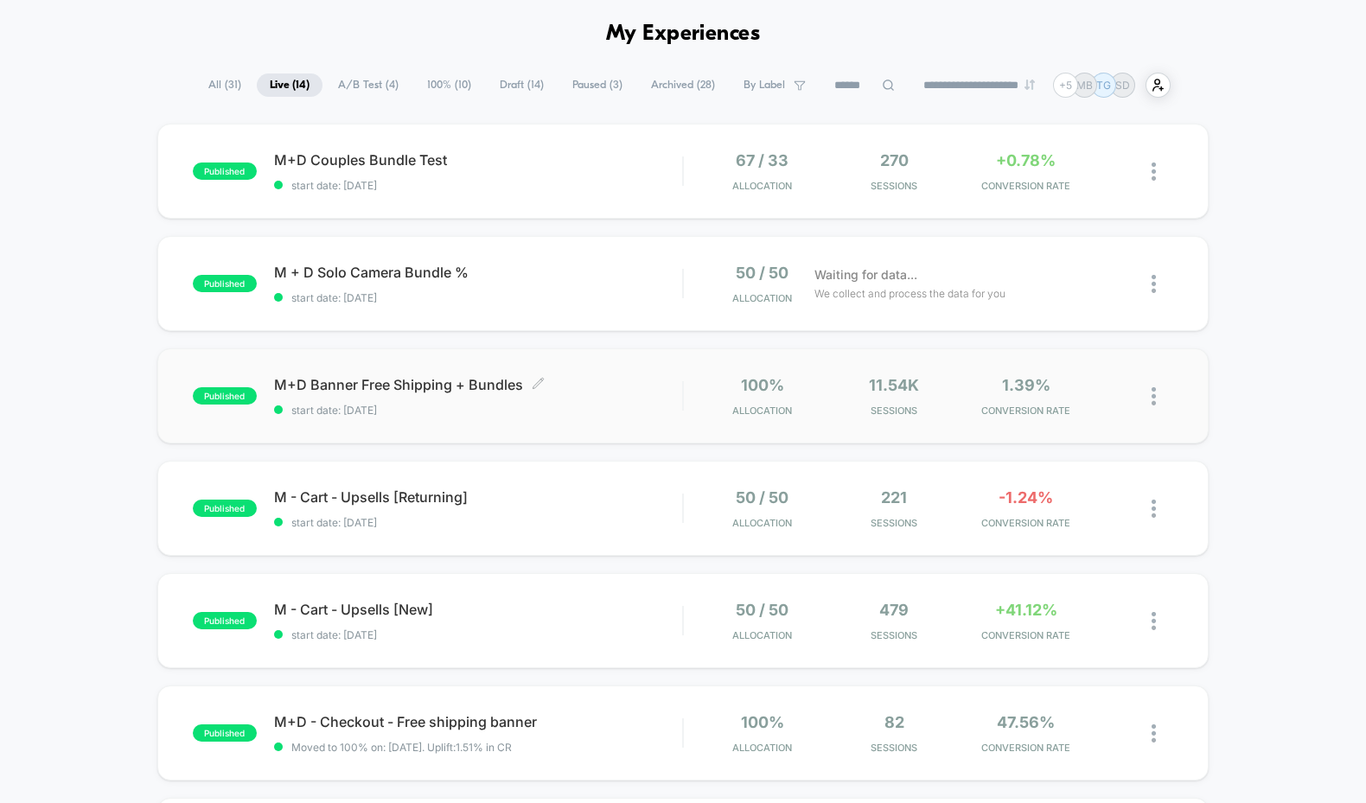
click at [429, 391] on span "M+D Banner Free Shipping + Bundles Click to edit experience details" at bounding box center [478, 384] width 409 height 17
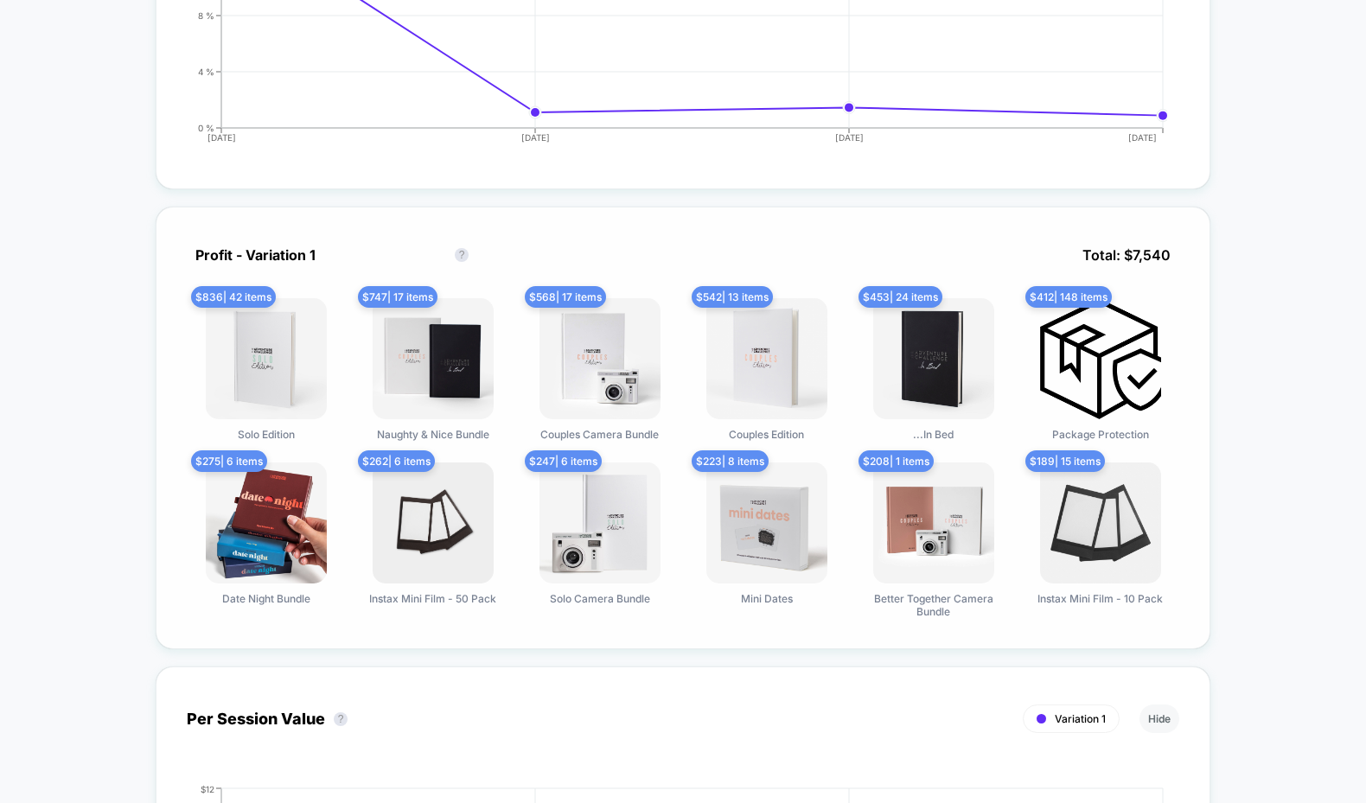
scroll to position [850, 0]
